Goal: Information Seeking & Learning: Learn about a topic

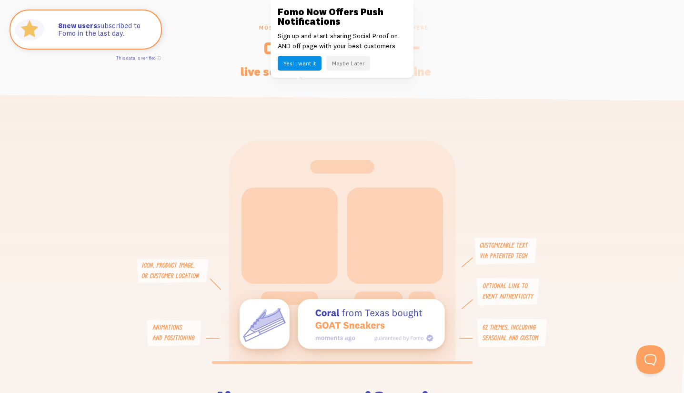
scroll to position [2022, 0]
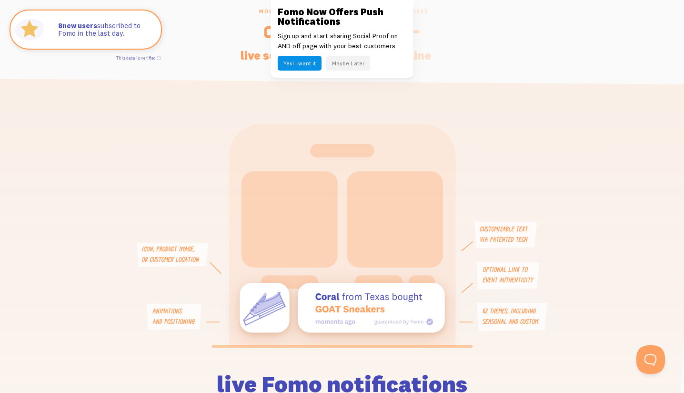
click at [350, 65] on button "Maybe Later" at bounding box center [348, 63] width 44 height 15
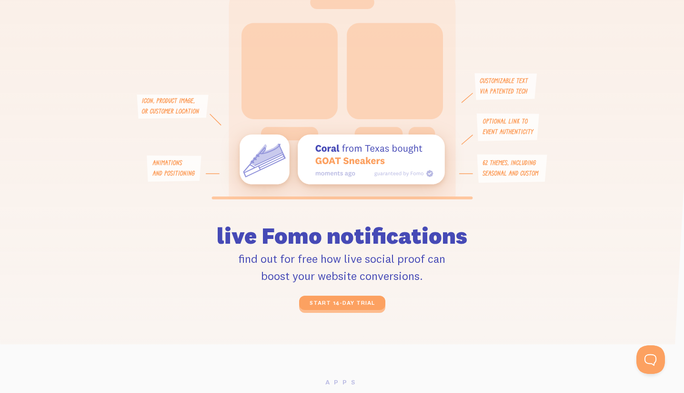
scroll to position [2172, 0]
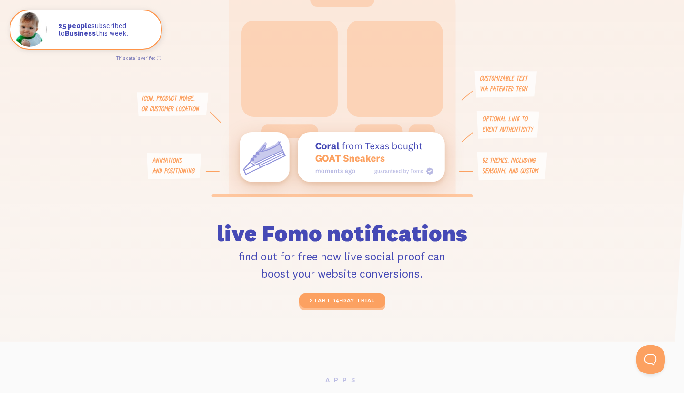
click at [590, 44] on div at bounding box center [342, 86] width 532 height 226
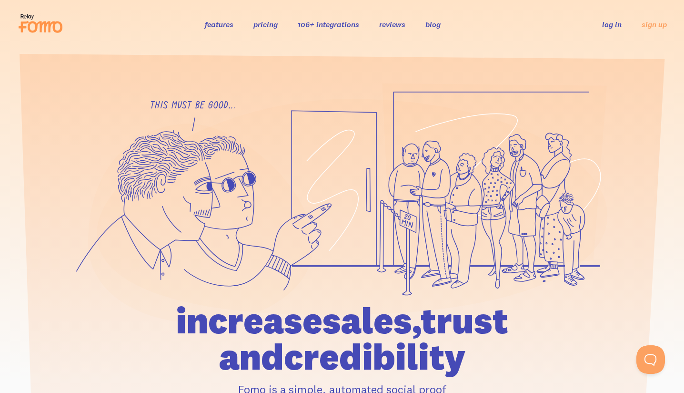
scroll to position [0, 0]
click at [219, 25] on link "features" at bounding box center [219, 25] width 29 height 10
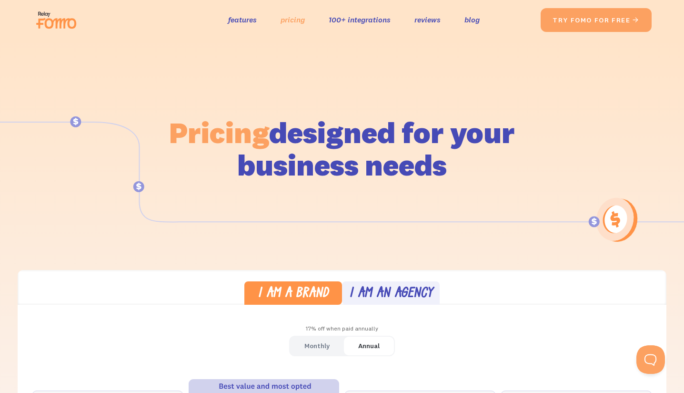
click at [294, 21] on link "pricing" at bounding box center [293, 20] width 24 height 14
click at [236, 20] on link "features" at bounding box center [242, 20] width 29 height 14
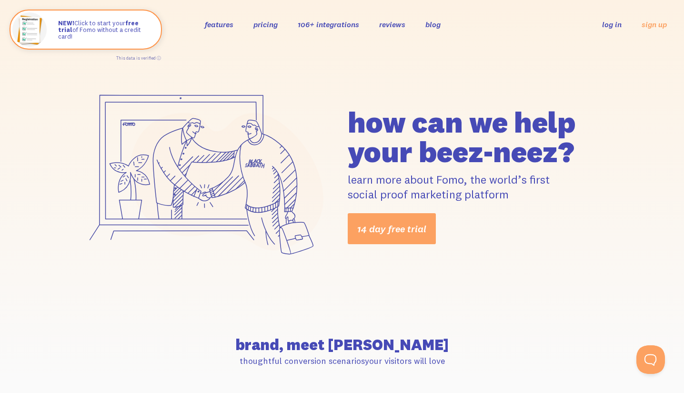
click at [401, 27] on link "reviews" at bounding box center [392, 25] width 26 height 10
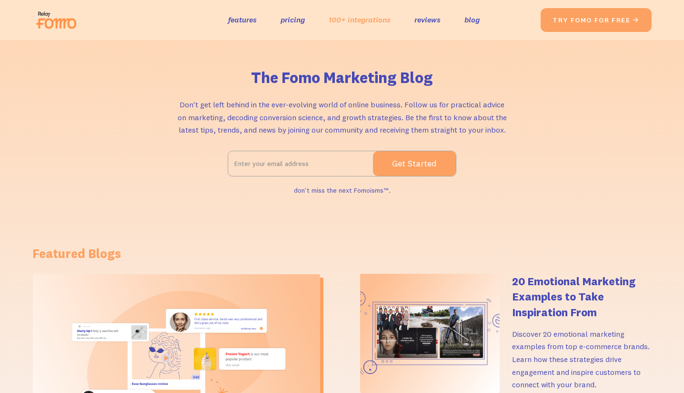
click at [380, 16] on link "100+ integrations" at bounding box center [360, 20] width 62 height 14
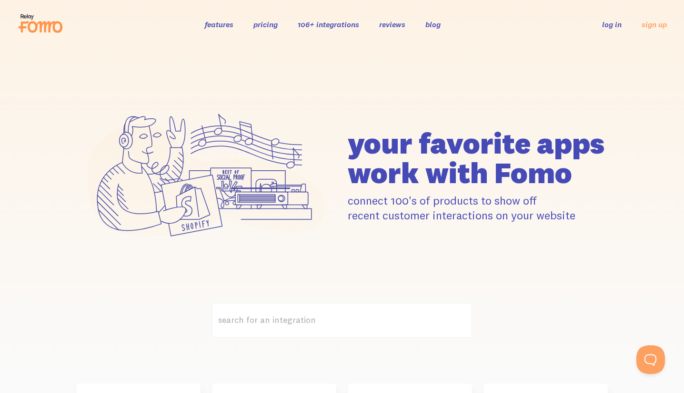
click at [218, 26] on link "features" at bounding box center [219, 25] width 29 height 10
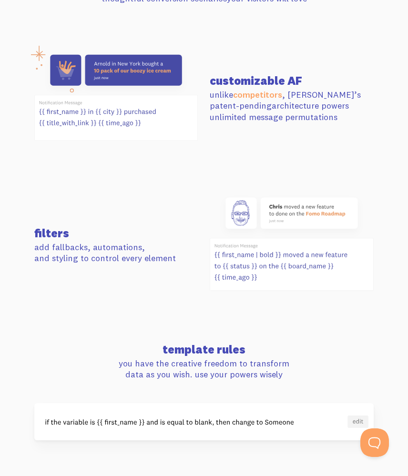
scroll to position [479, 0]
